Goal: Check status: Check status

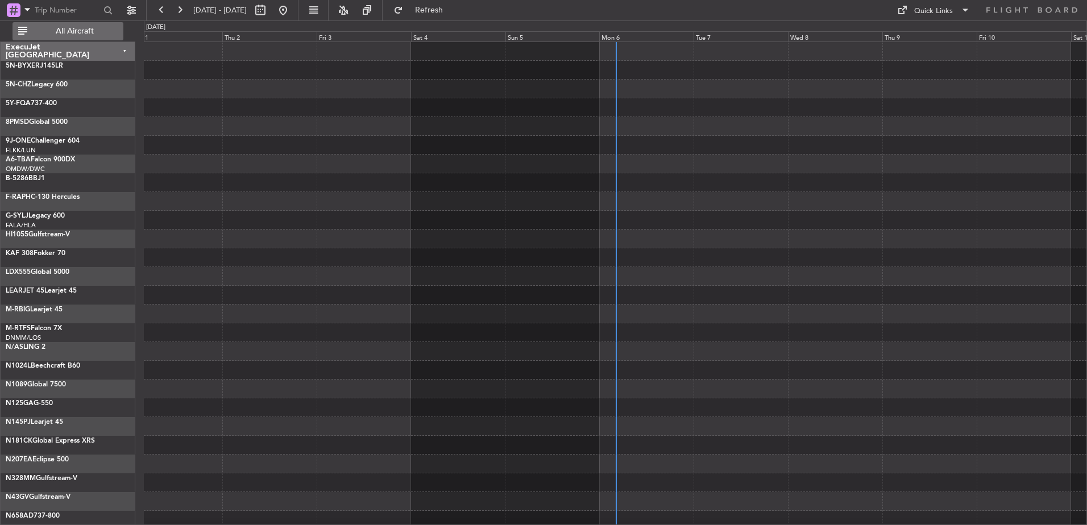
click at [105, 29] on span "All Aircraft" at bounding box center [75, 31] width 90 height 8
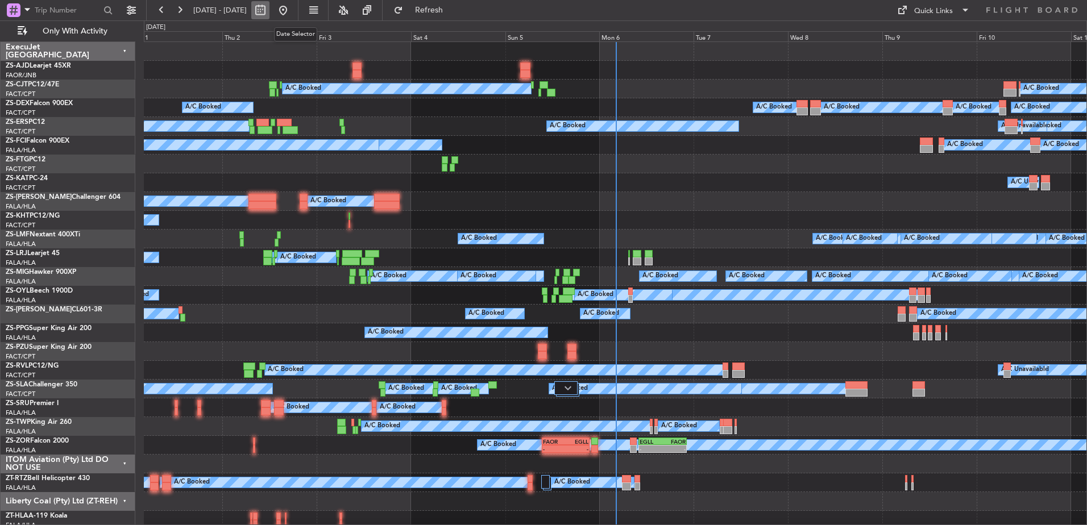
click at [269, 11] on button at bounding box center [260, 10] width 18 height 18
select select "10"
select select "2025"
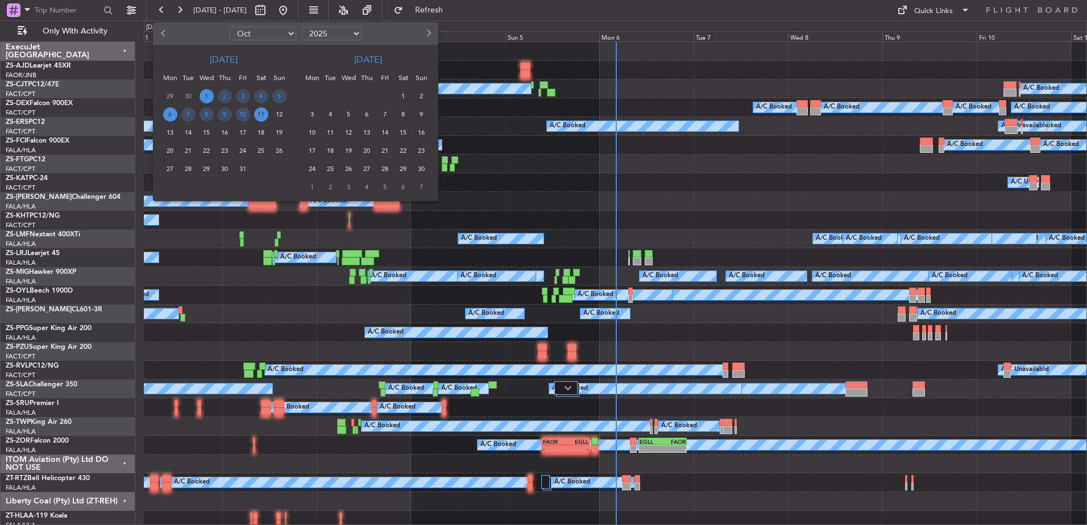
click at [171, 112] on span "6" at bounding box center [170, 114] width 14 height 14
click at [171, 113] on span "6" at bounding box center [170, 114] width 14 height 14
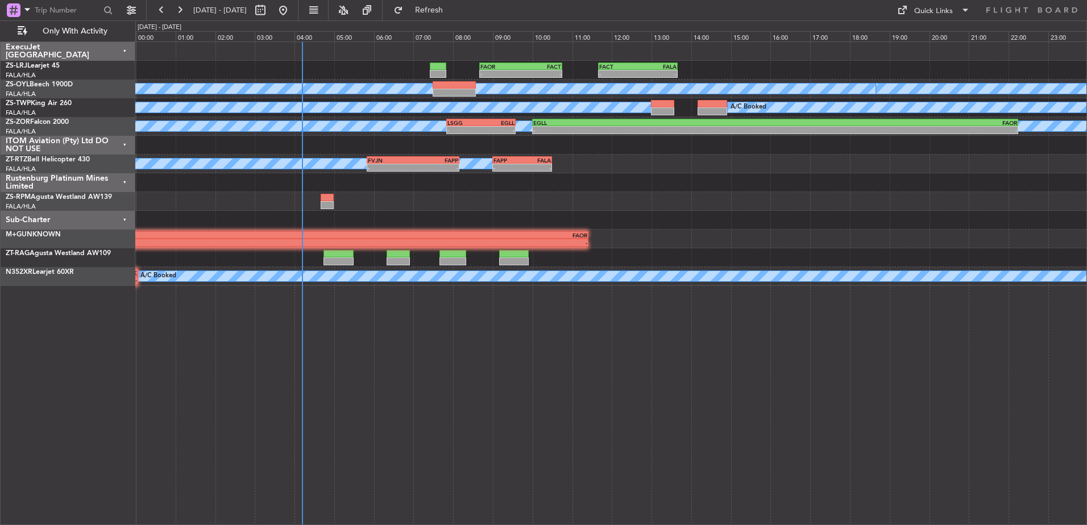
click at [123, 144] on div "ITOM Aviation (Pty) Ltd DO NOT USE" at bounding box center [68, 145] width 135 height 19
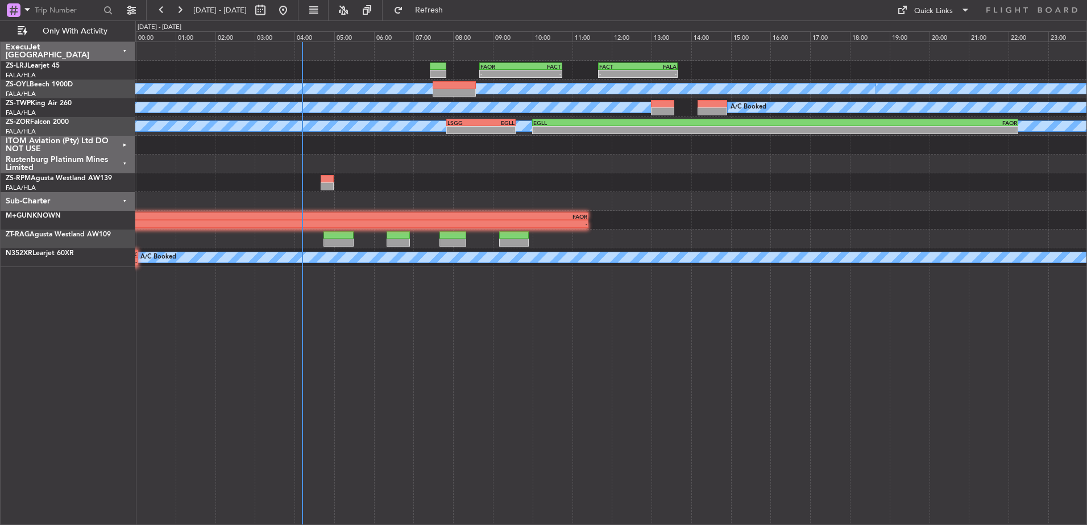
click at [125, 163] on div "Rustenburg Platinum Mines Limited" at bounding box center [68, 164] width 135 height 19
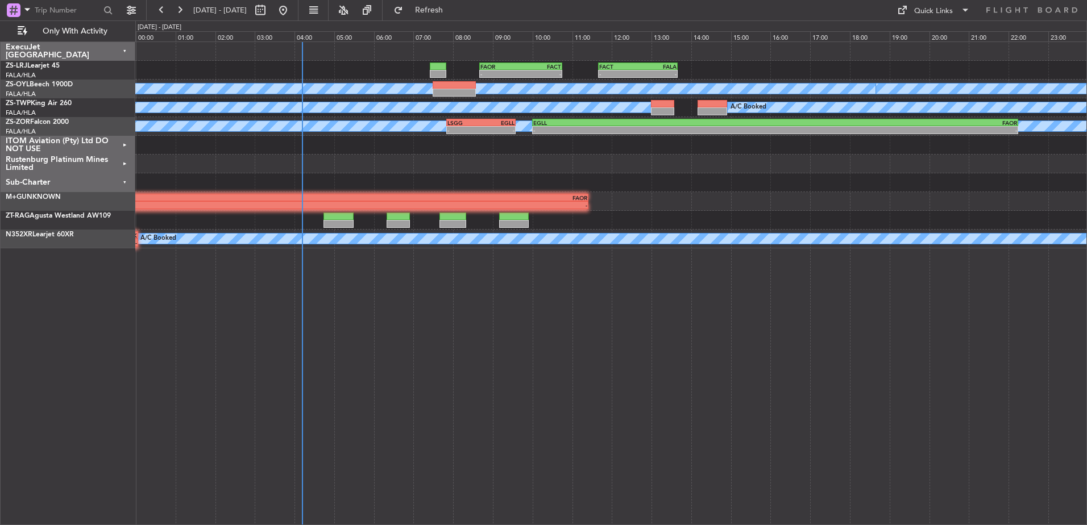
click at [125, 181] on div "Sub-Charter" at bounding box center [68, 182] width 135 height 19
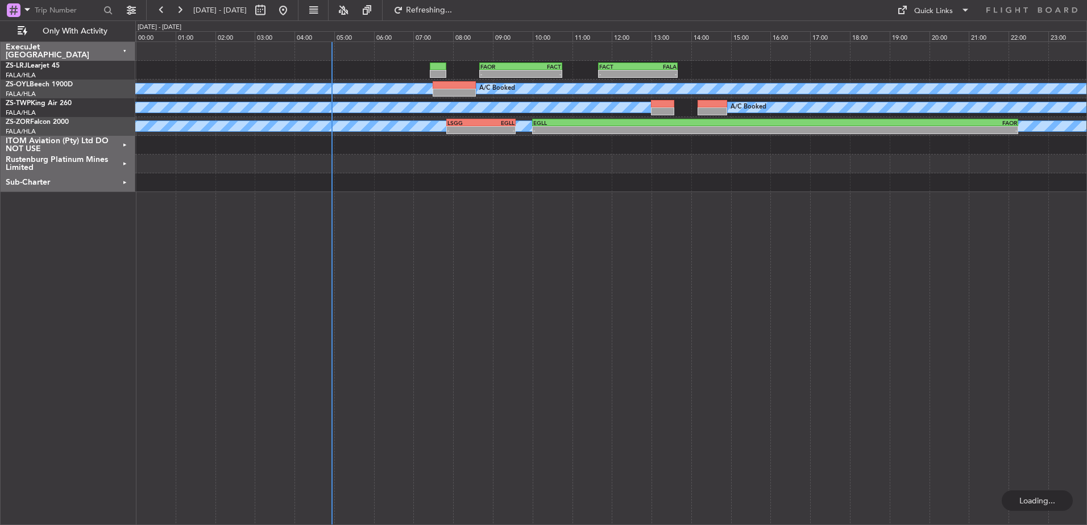
click at [122, 180] on div "Sub-Charter" at bounding box center [68, 182] width 135 height 19
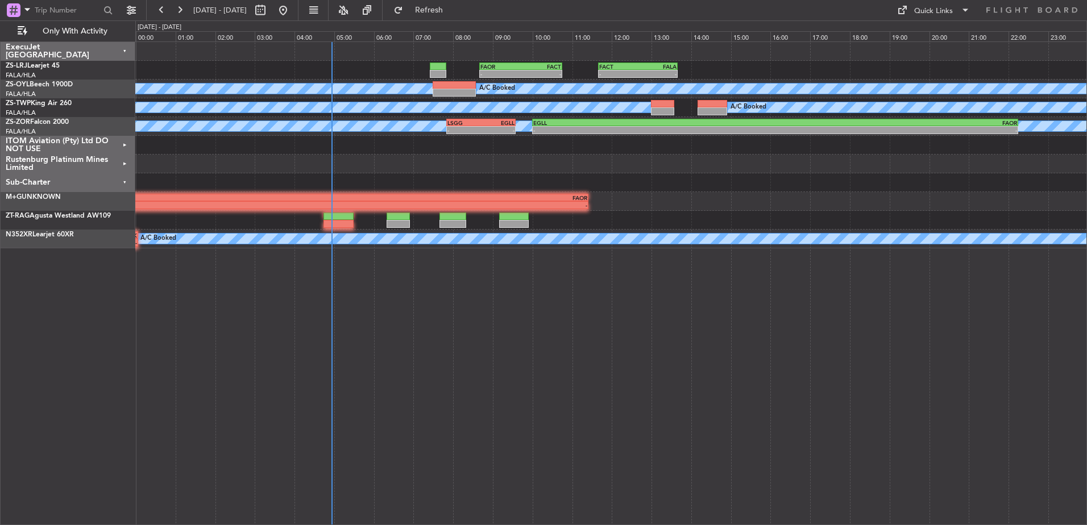
click at [125, 164] on div "Rustenburg Platinum Mines Limited" at bounding box center [68, 164] width 135 height 19
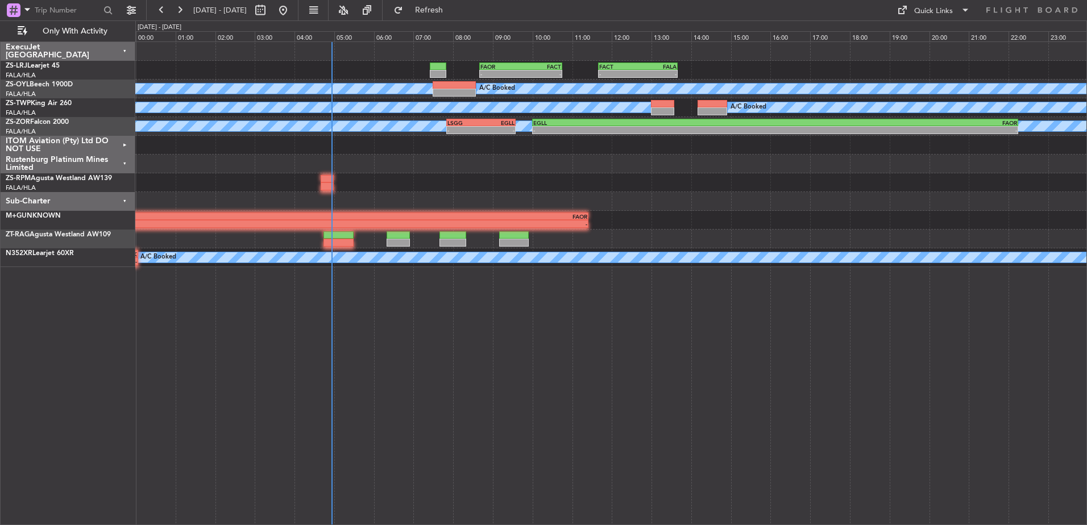
click at [125, 202] on div "Sub-Charter" at bounding box center [68, 201] width 135 height 19
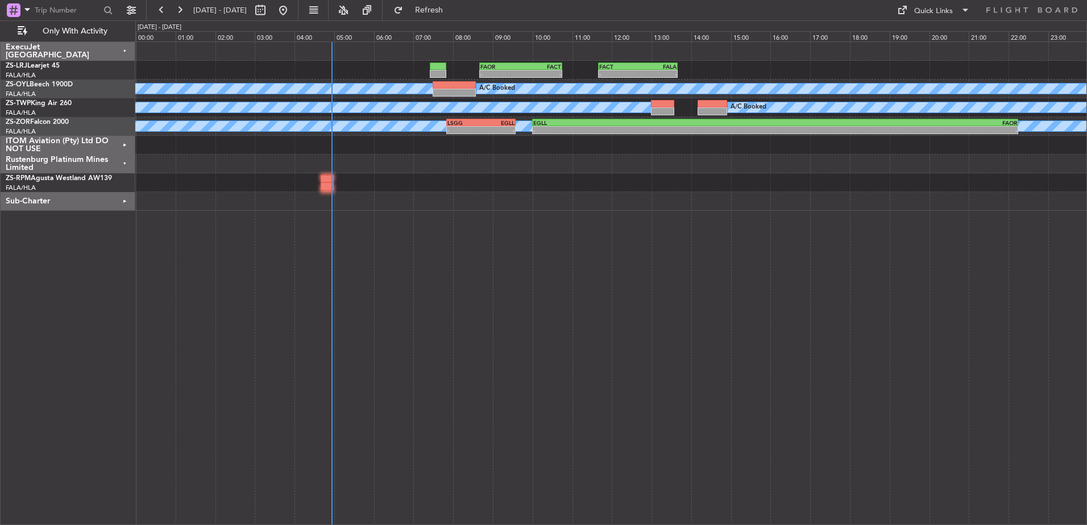
click at [123, 164] on div "Rustenburg Platinum Mines Limited" at bounding box center [68, 164] width 135 height 19
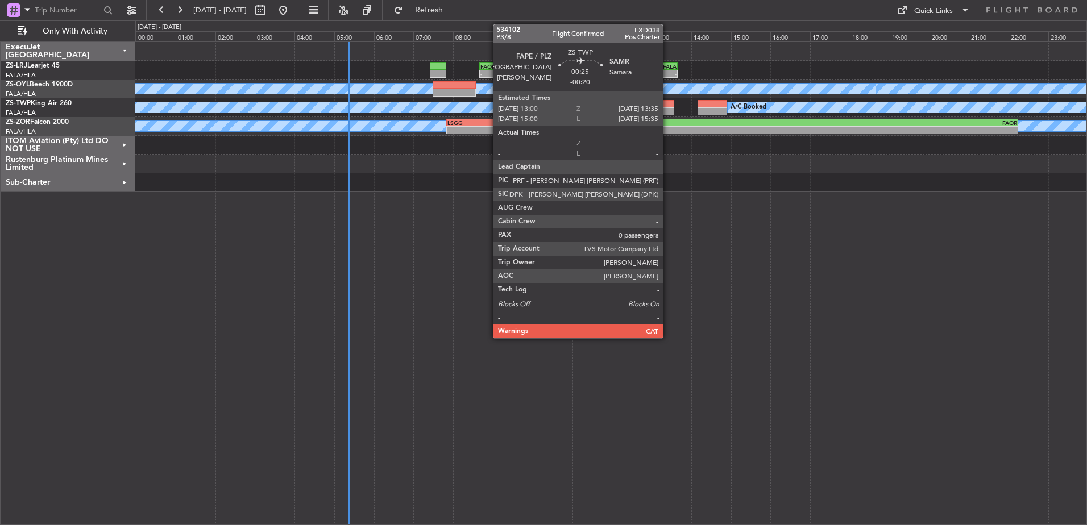
click at [668, 107] on div at bounding box center [662, 111] width 23 height 8
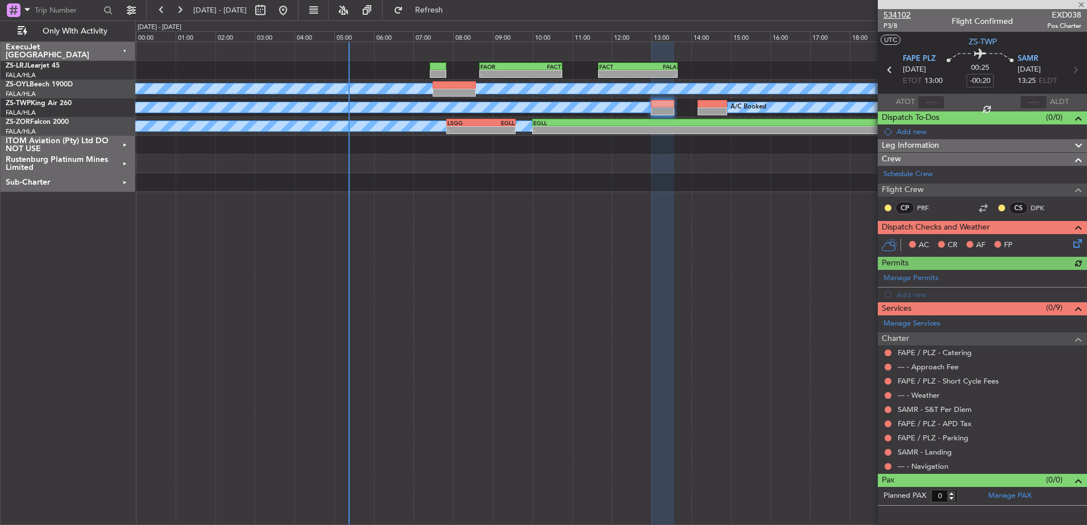
click at [895, 13] on span "534102" at bounding box center [897, 15] width 27 height 12
click at [1079, 3] on span at bounding box center [1081, 5] width 11 height 10
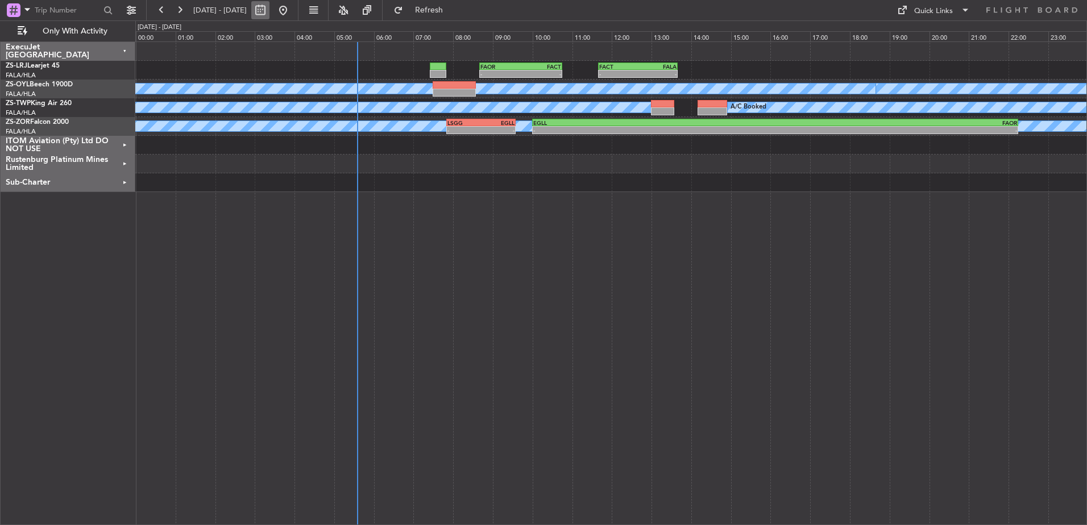
click at [269, 12] on button at bounding box center [260, 10] width 18 height 18
select select "10"
select select "2025"
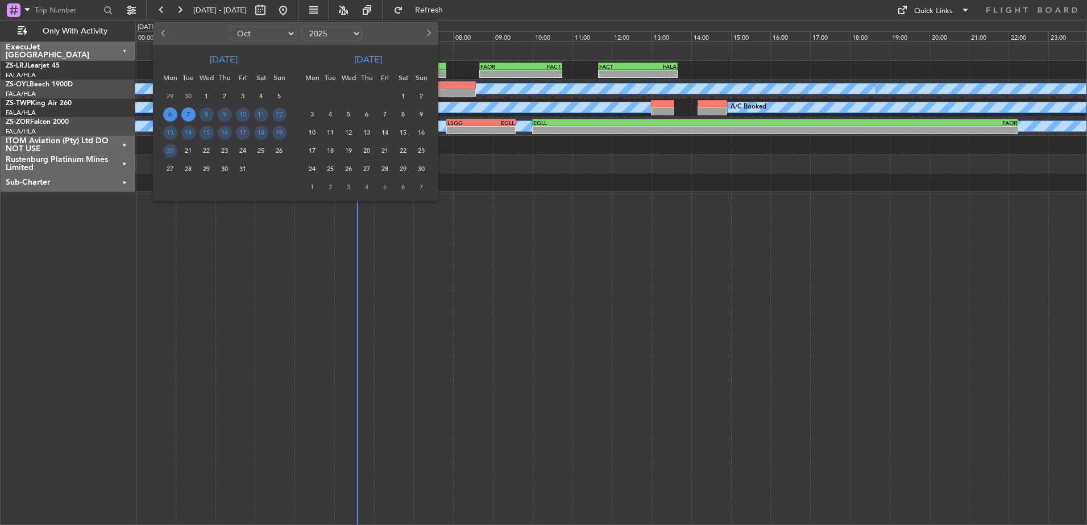
click at [188, 113] on span "7" at bounding box center [188, 114] width 14 height 14
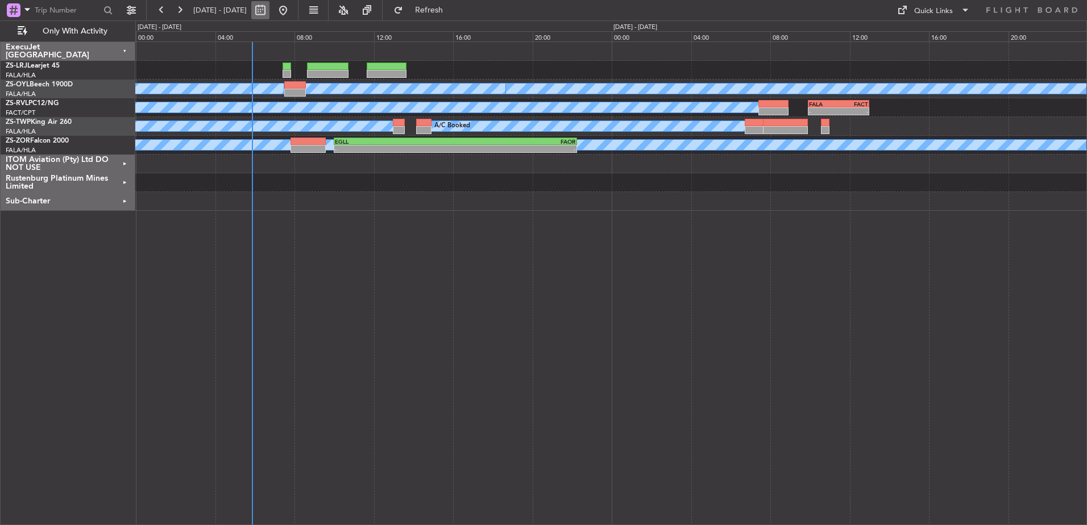
click at [269, 9] on button at bounding box center [260, 10] width 18 height 18
select select "10"
select select "2025"
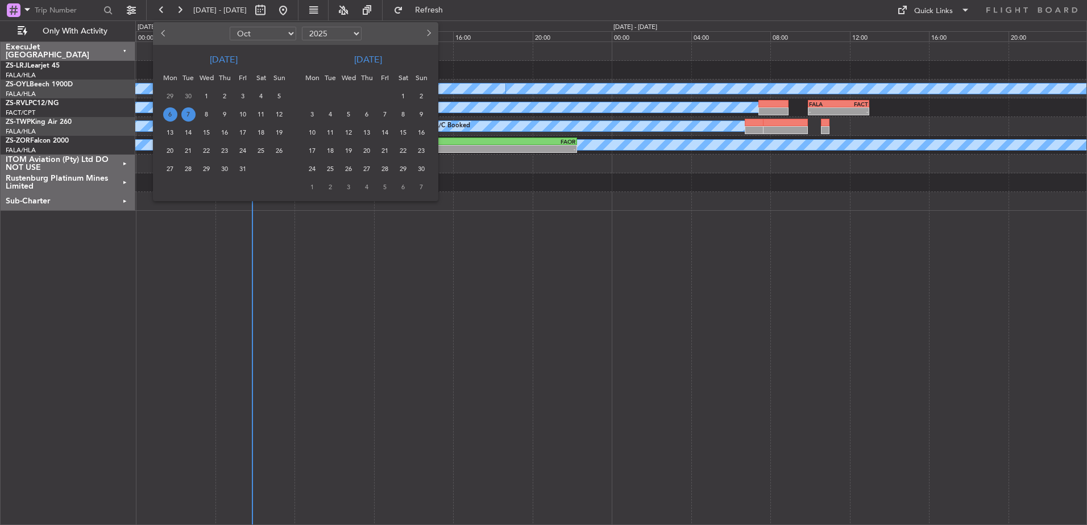
click at [168, 114] on span "6" at bounding box center [170, 114] width 14 height 14
click at [169, 114] on span "6" at bounding box center [170, 114] width 14 height 14
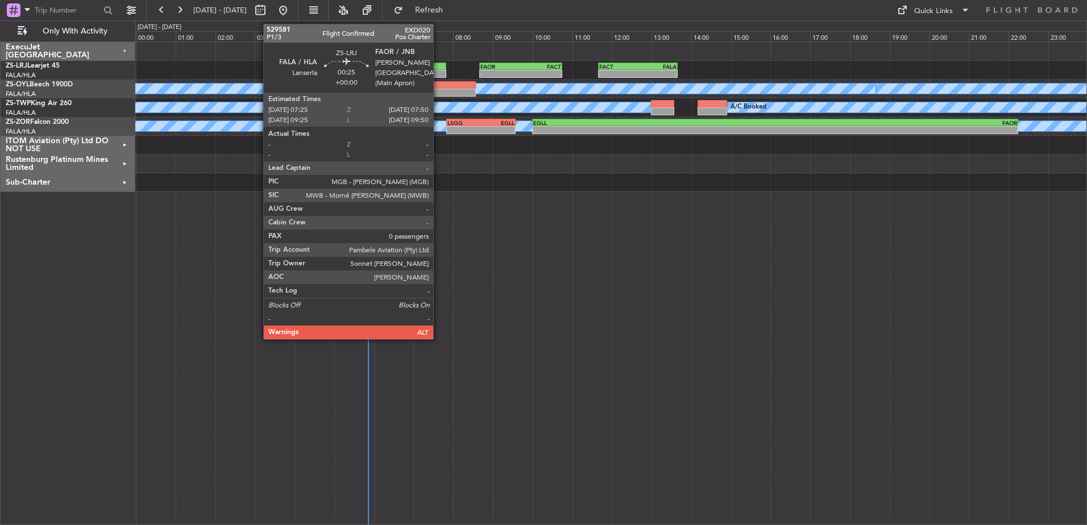
click at [438, 69] on div at bounding box center [438, 67] width 17 height 8
click at [441, 69] on div at bounding box center [438, 67] width 17 height 8
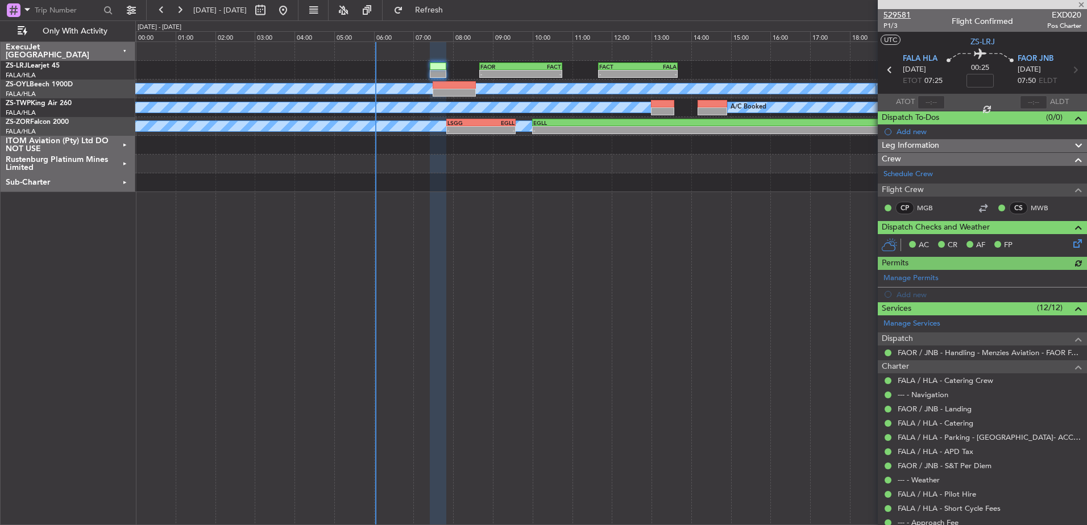
click at [899, 13] on span "529581" at bounding box center [897, 15] width 27 height 12
